Goal: Find specific page/section: Find specific page/section

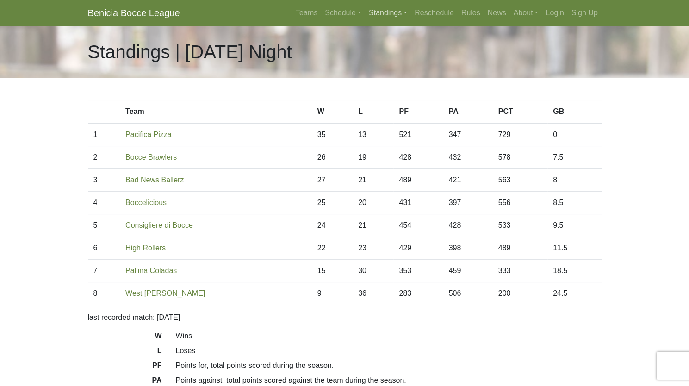
click at [384, 14] on link "Standings" at bounding box center [388, 13] width 46 height 18
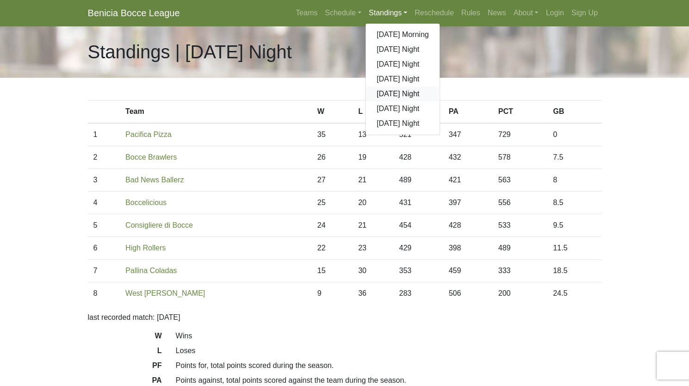
click at [403, 98] on link "[DATE] Night" at bounding box center [402, 93] width 74 height 15
